Goal: Complete application form

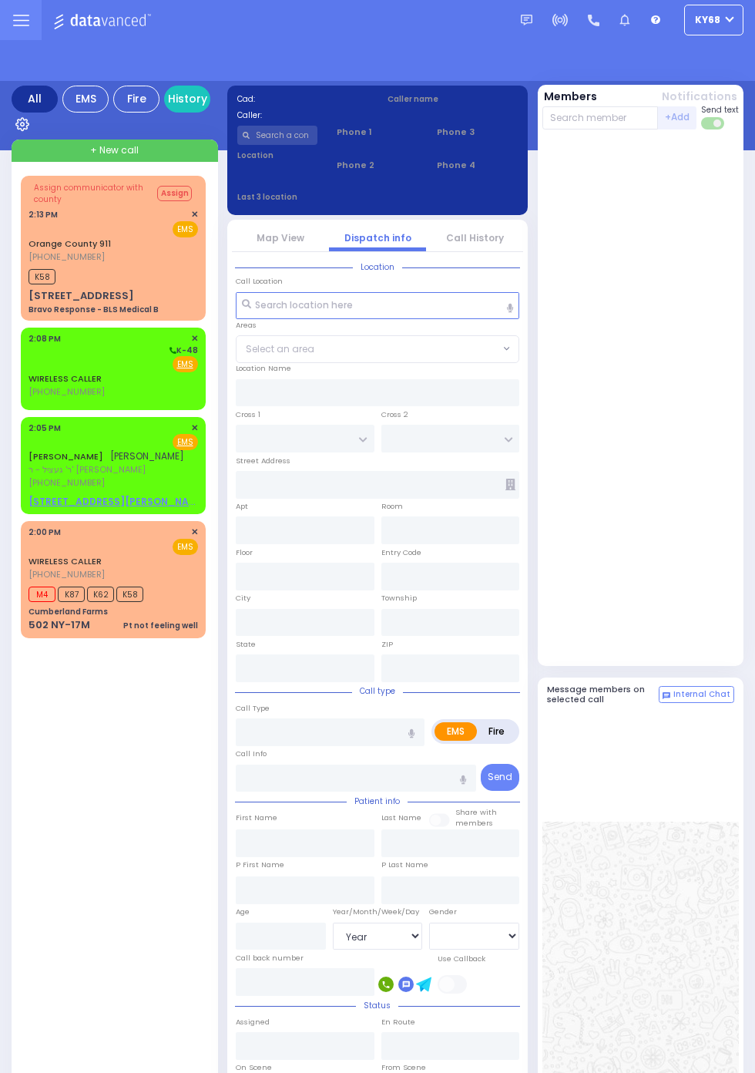
select select "Year"
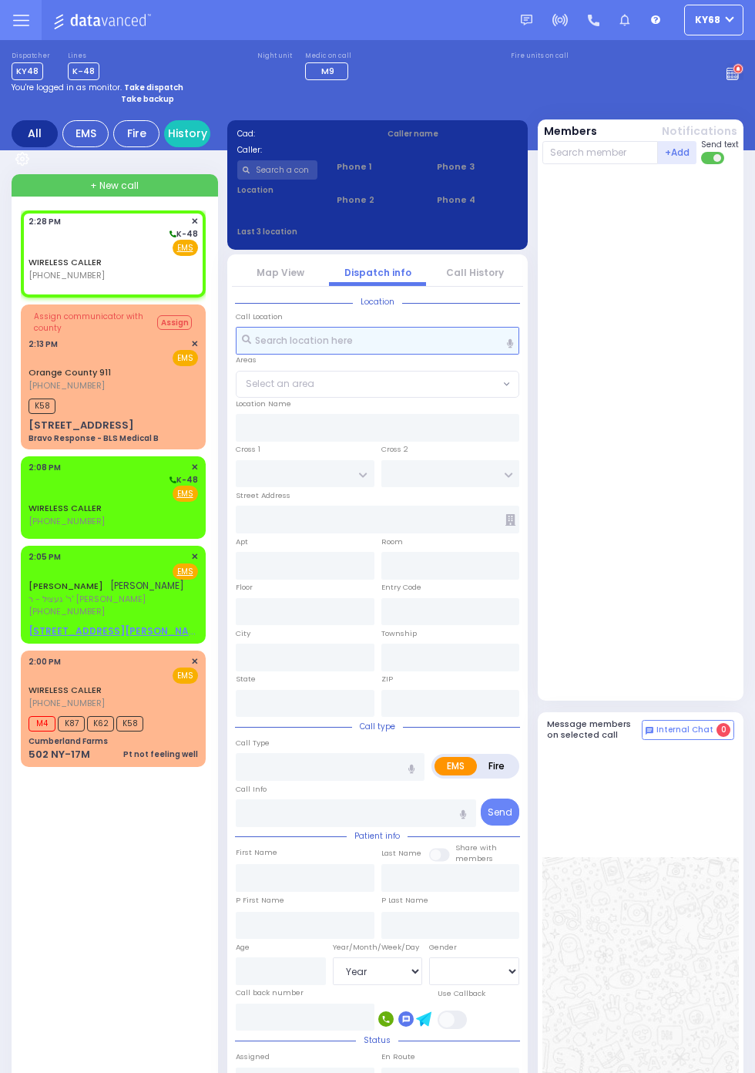
select select
radio input "true"
select select
type input "14:28"
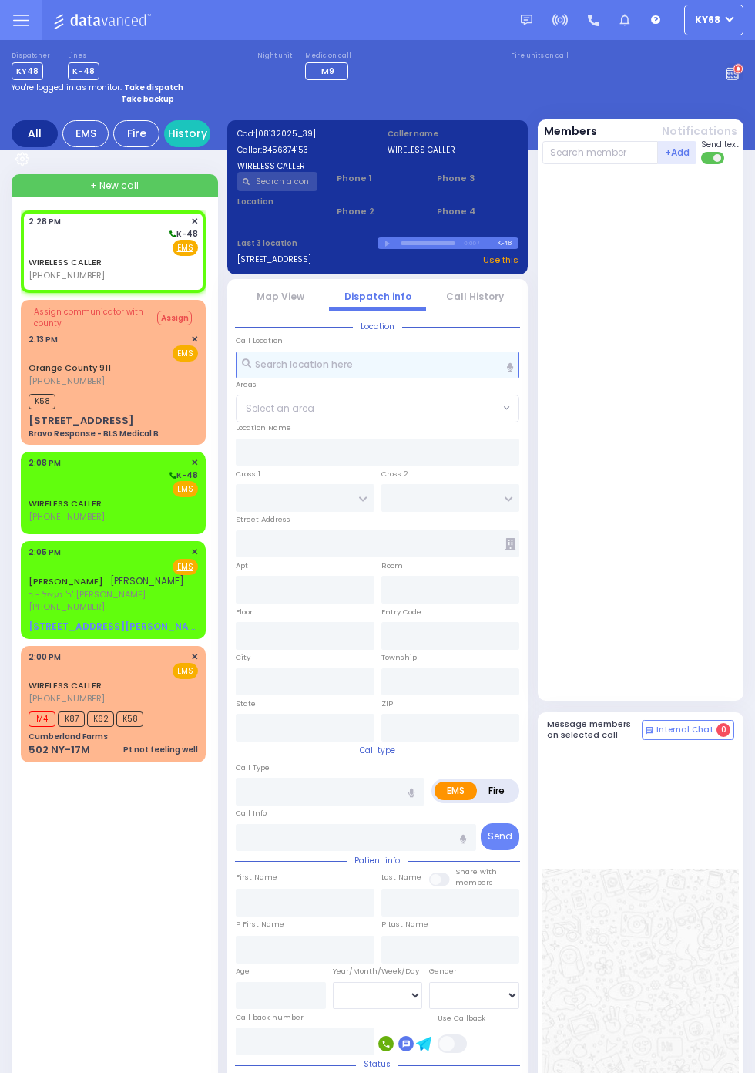
select select
radio input "true"
select select
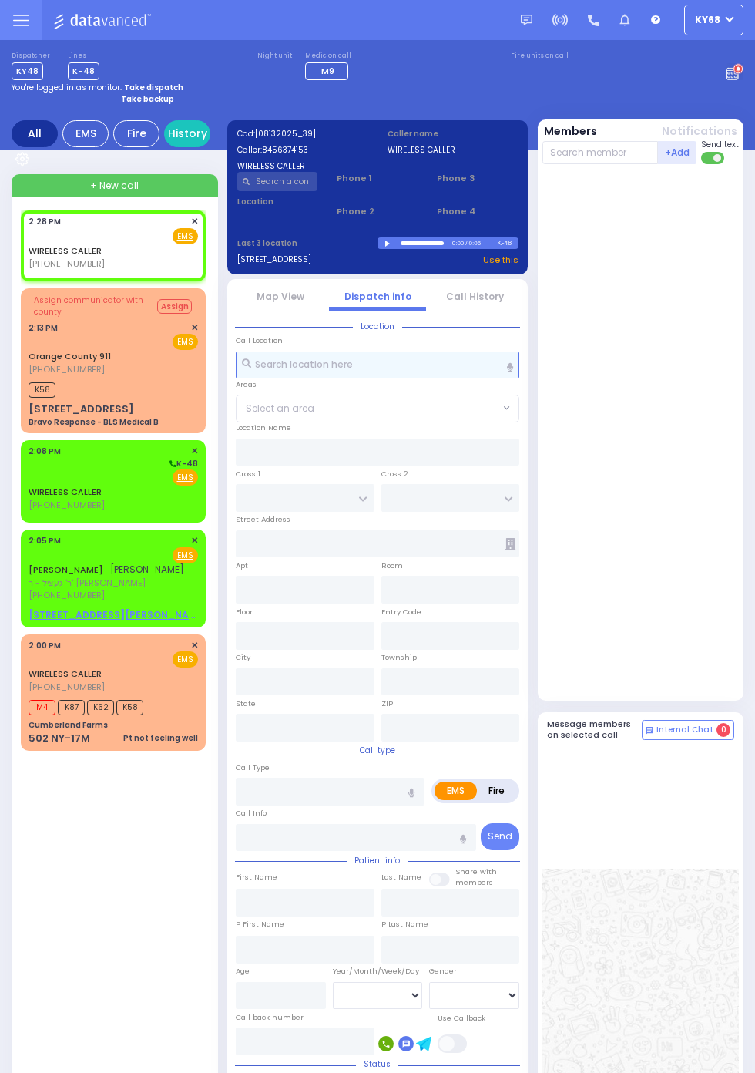
select select
radio input "true"
select select
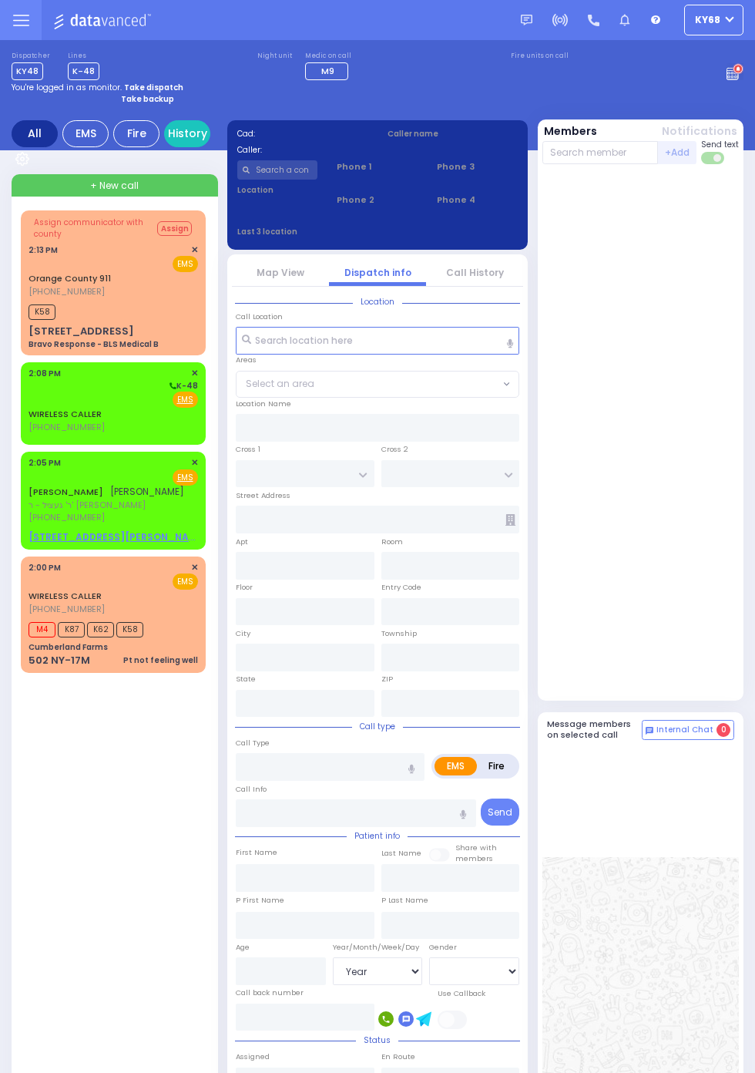
select select "Year"
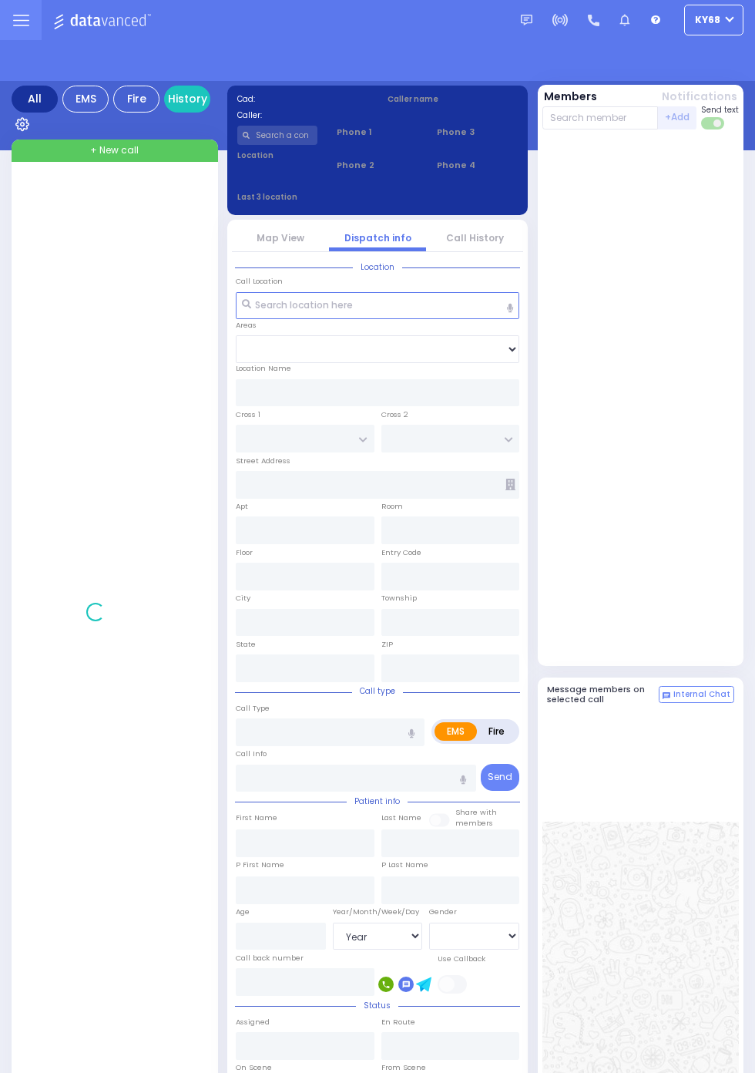
select select "Year"
